Goal: Transaction & Acquisition: Purchase product/service

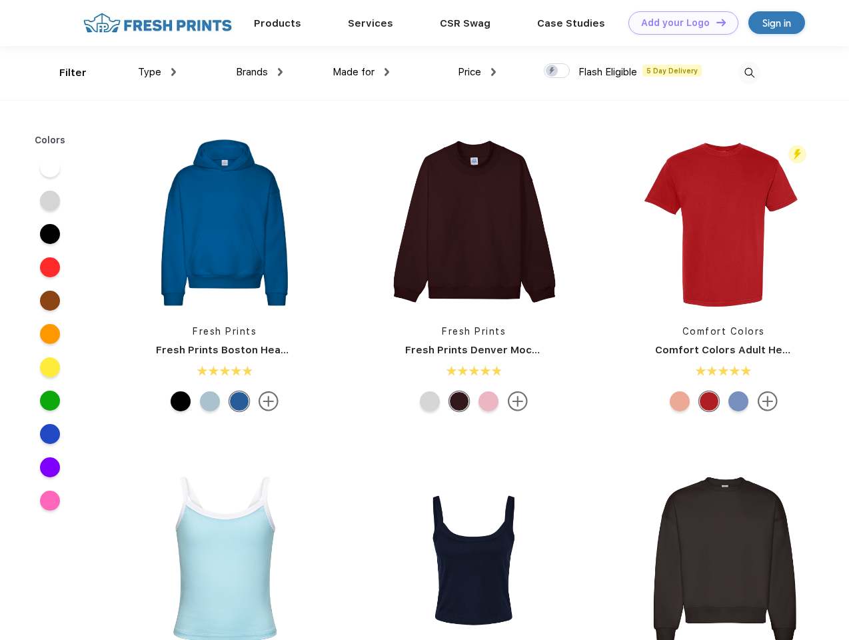
click at [678, 23] on link "Add your Logo Design Tool" at bounding box center [683, 22] width 110 height 23
click at [0, 0] on div "Design Tool" at bounding box center [0, 0] width 0 height 0
click at [715, 22] on link "Add your Logo Design Tool" at bounding box center [683, 22] width 110 height 23
click at [64, 73] on div "Filter" at bounding box center [72, 72] width 27 height 15
click at [157, 72] on span "Type" at bounding box center [149, 72] width 23 height 12
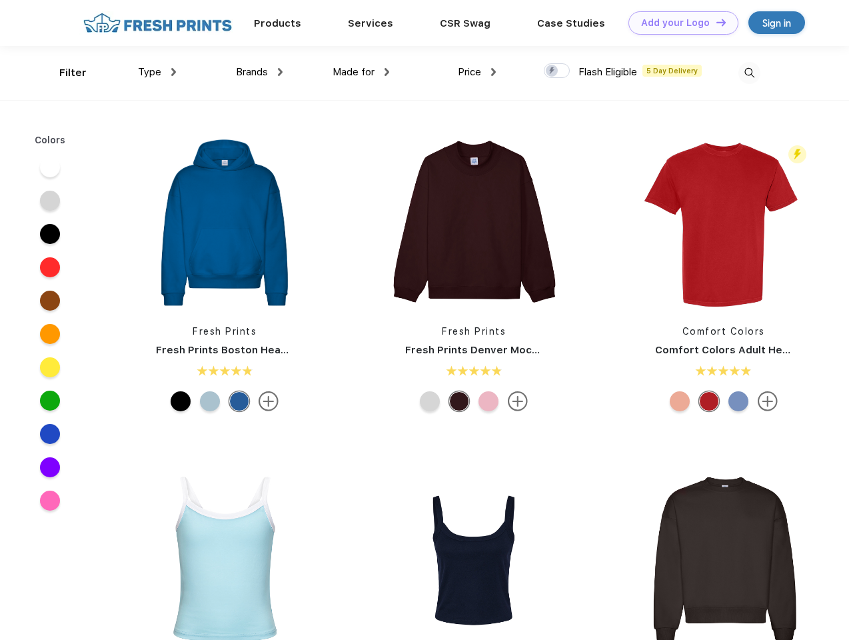
click at [259, 72] on span "Brands" at bounding box center [252, 72] width 32 height 12
click at [361, 72] on span "Made for" at bounding box center [354, 72] width 42 height 12
click at [477, 72] on span "Price" at bounding box center [469, 72] width 23 height 12
click at [557, 71] on div at bounding box center [557, 70] width 26 height 15
click at [552, 71] on input "checkbox" at bounding box center [548, 67] width 9 height 9
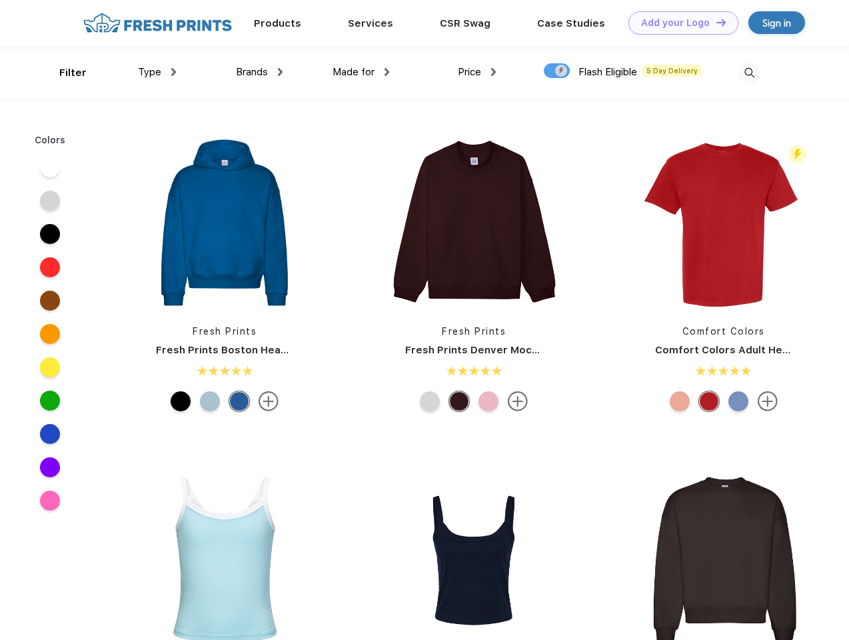
click at [749, 73] on img at bounding box center [749, 73] width 22 height 22
